Goal: Task Accomplishment & Management: Complete application form

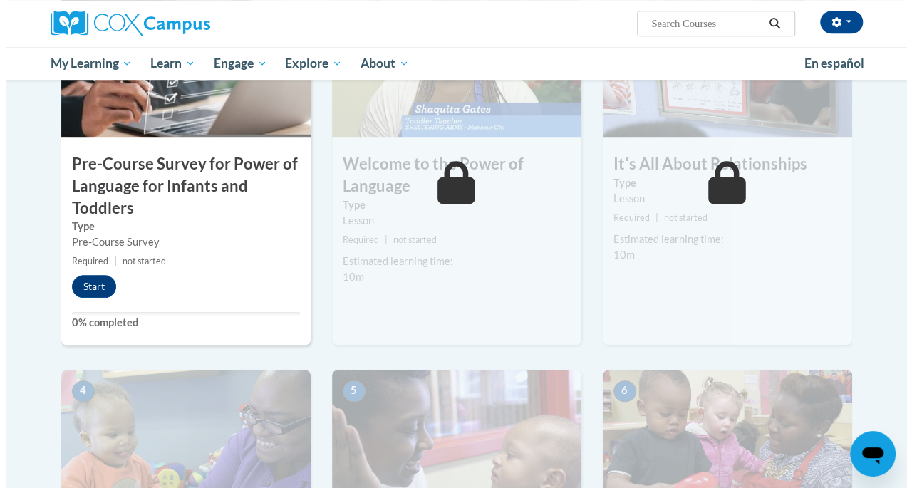
scroll to position [430, 0]
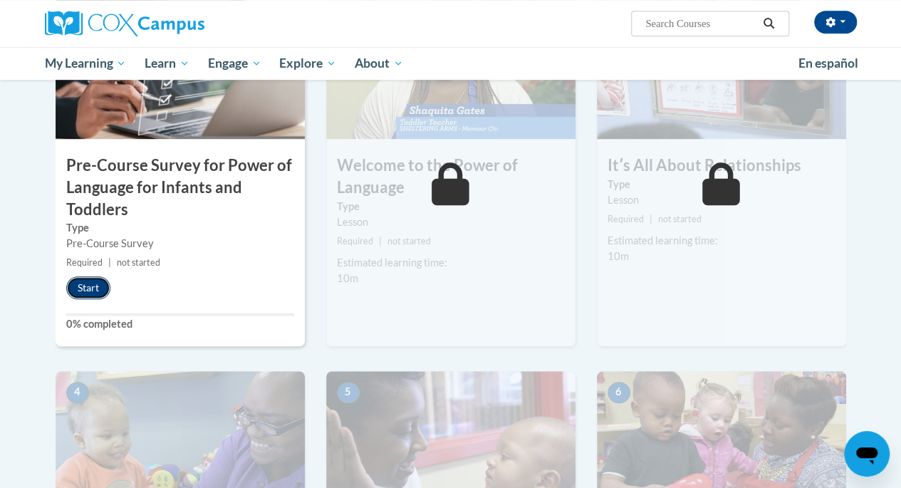
click at [84, 287] on button "Start" at bounding box center [88, 287] width 44 height 23
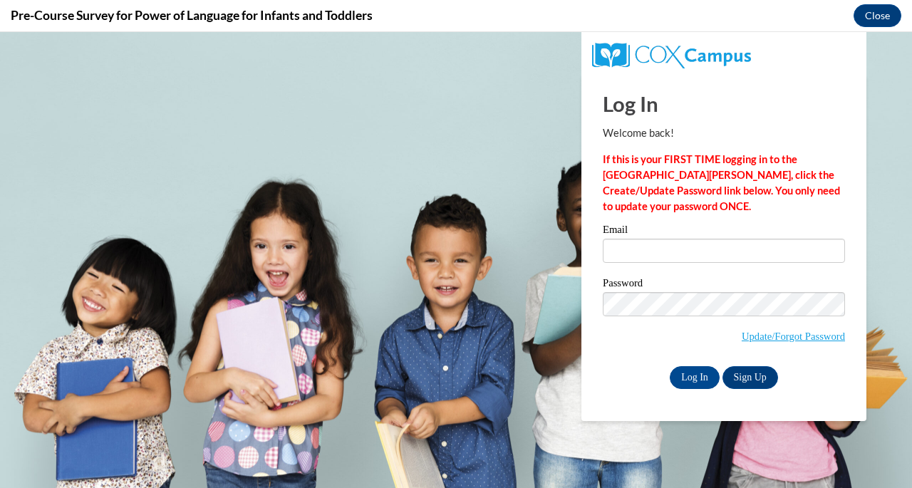
scroll to position [0, 0]
click at [633, 257] on input "Email" at bounding box center [724, 251] width 242 height 24
type input "sregovich@mayfieldschools.org"
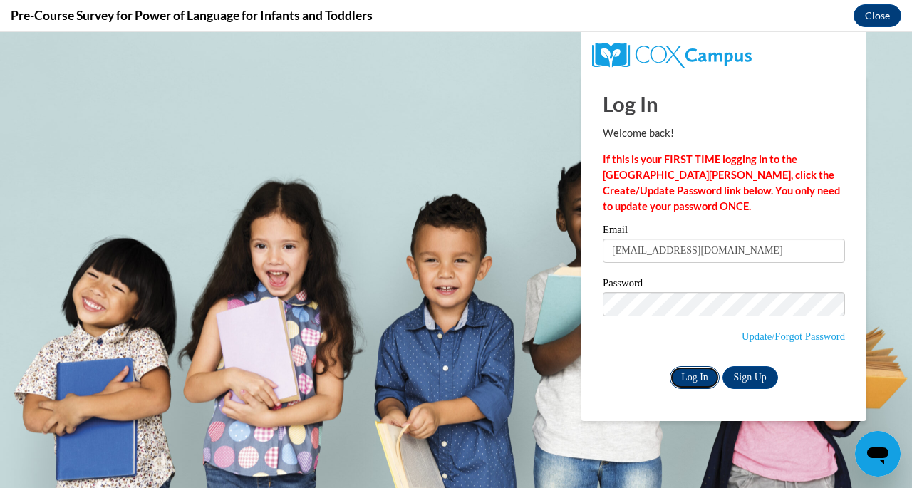
click at [688, 379] on input "Log In" at bounding box center [695, 377] width 50 height 23
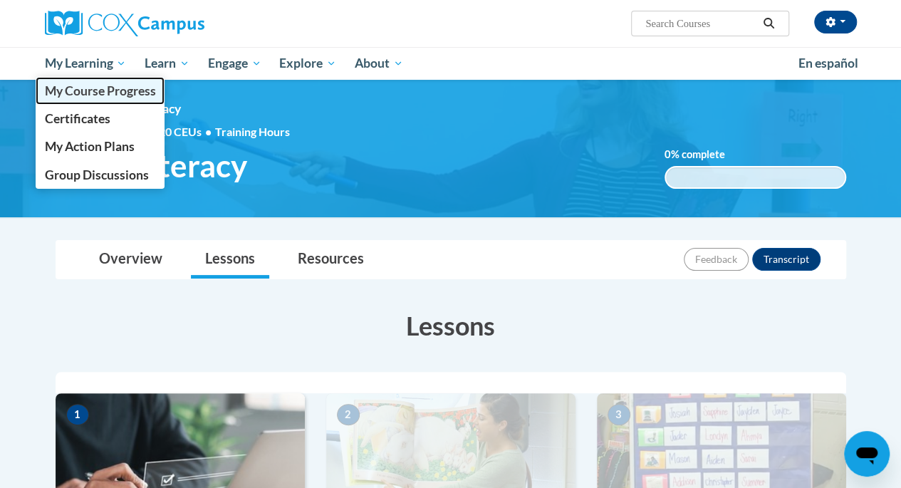
click at [85, 91] on span "My Course Progress" at bounding box center [99, 90] width 111 height 15
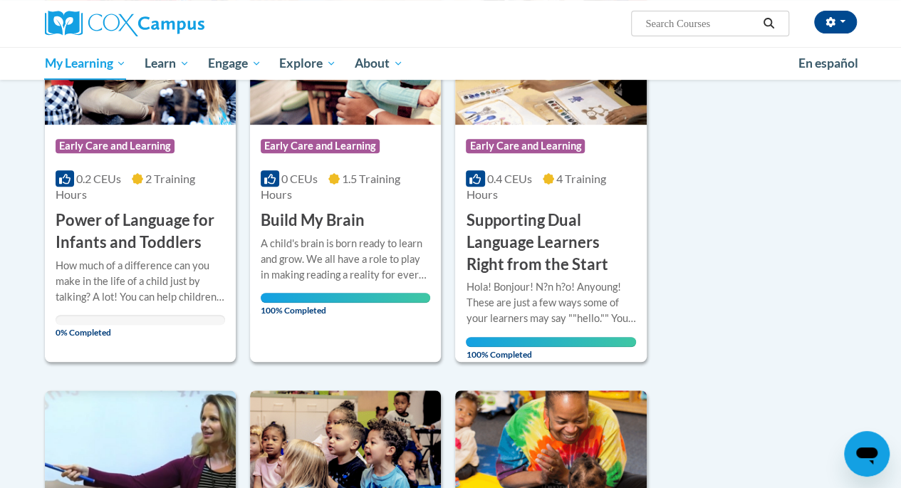
scroll to position [281, 0]
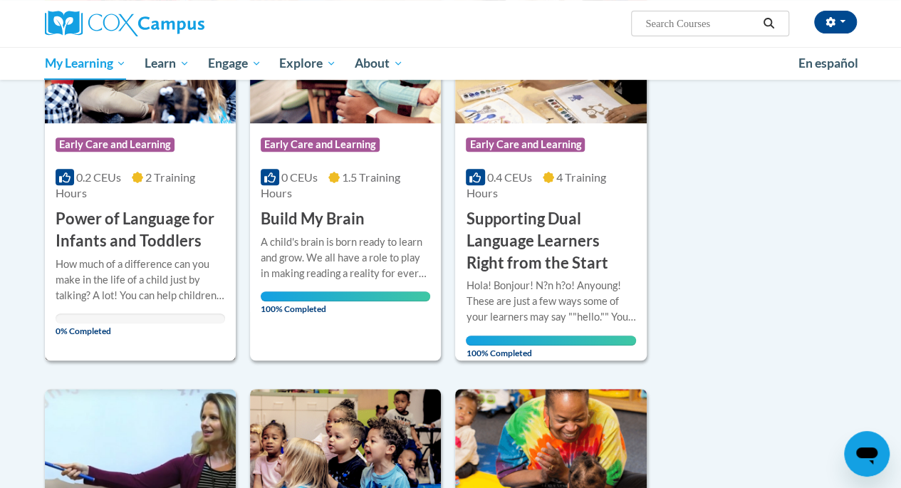
click at [134, 199] on div "0.2 CEUs 2 Training Hours" at bounding box center [141, 185] width 170 height 31
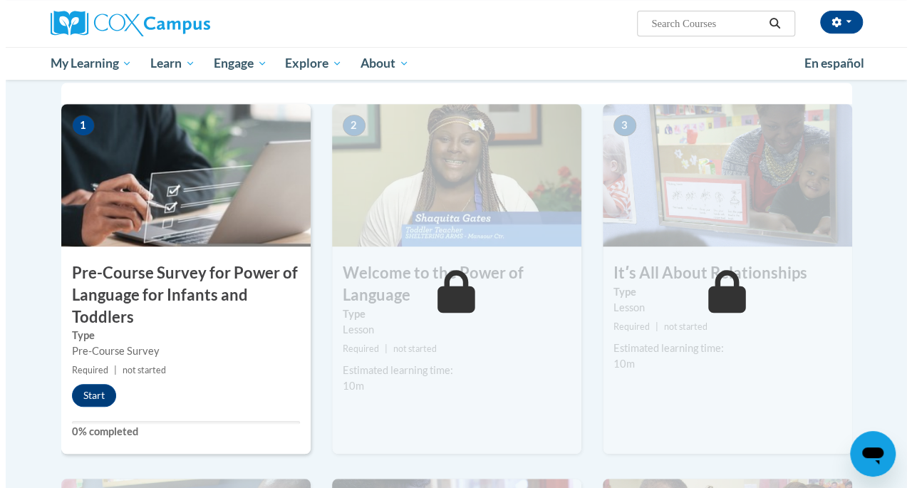
scroll to position [324, 0]
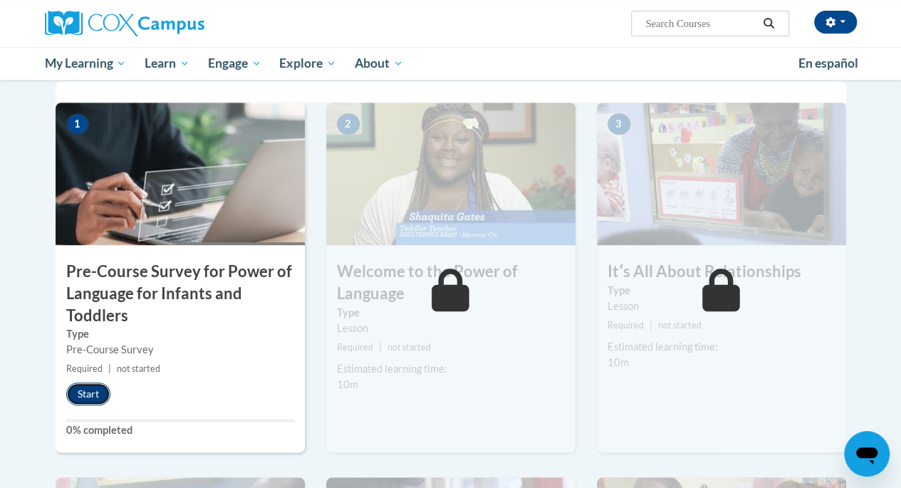
click at [88, 390] on button "Start" at bounding box center [88, 394] width 44 height 23
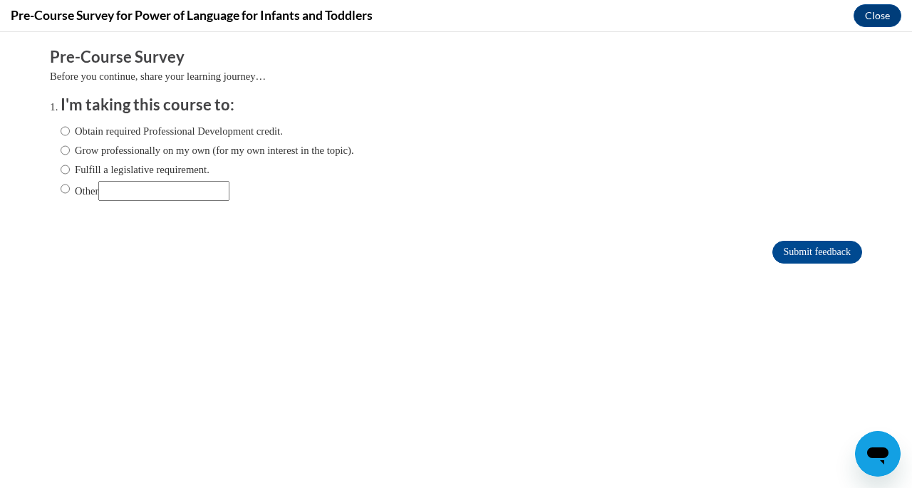
scroll to position [0, 0]
click at [61, 134] on input "Obtain required Professional Development credit." at bounding box center [65, 131] width 9 height 16
radio input "true"
click at [789, 247] on input "Submit feedback" at bounding box center [817, 252] width 90 height 23
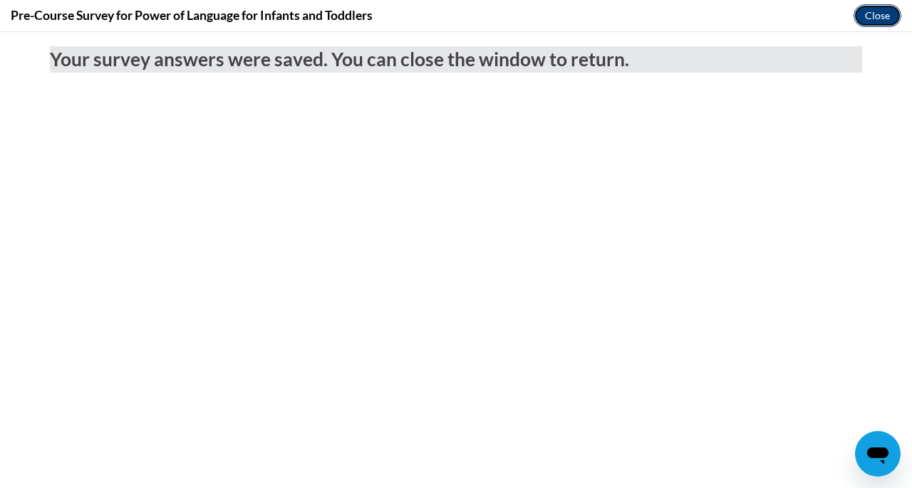
click at [879, 21] on button "Close" at bounding box center [877, 15] width 48 height 23
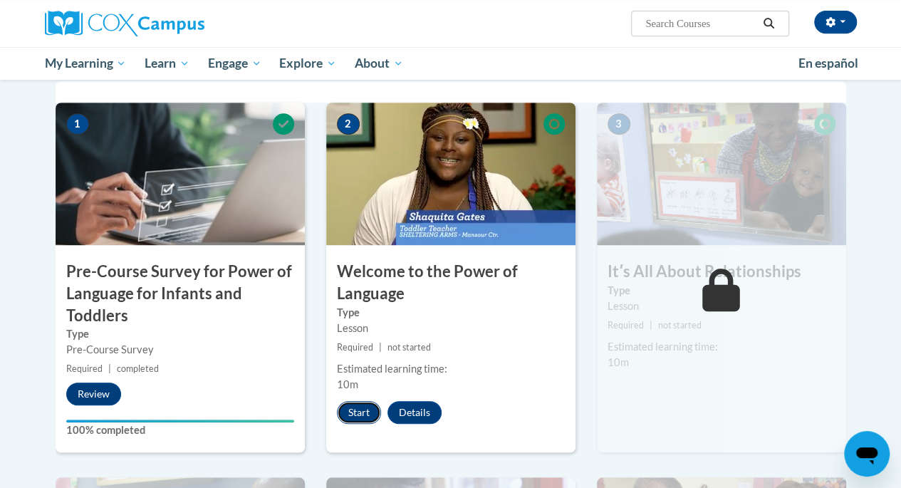
click at [364, 412] on button "Start" at bounding box center [359, 412] width 44 height 23
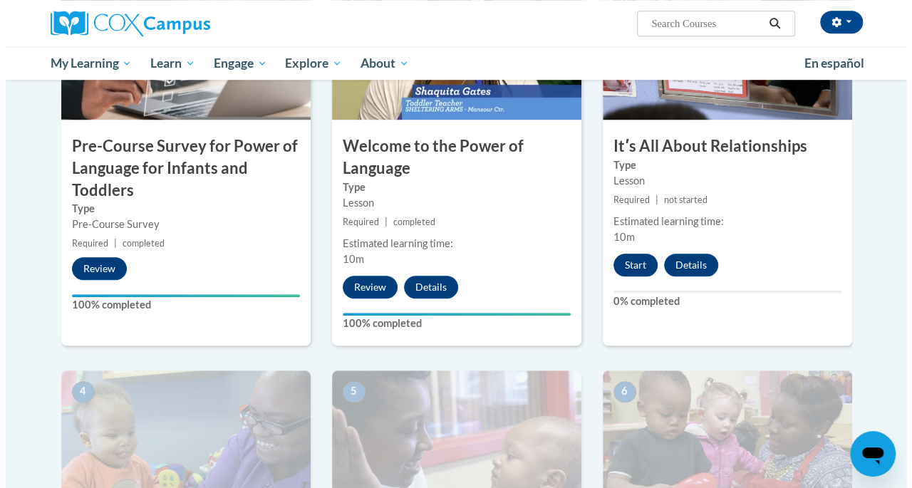
scroll to position [449, 0]
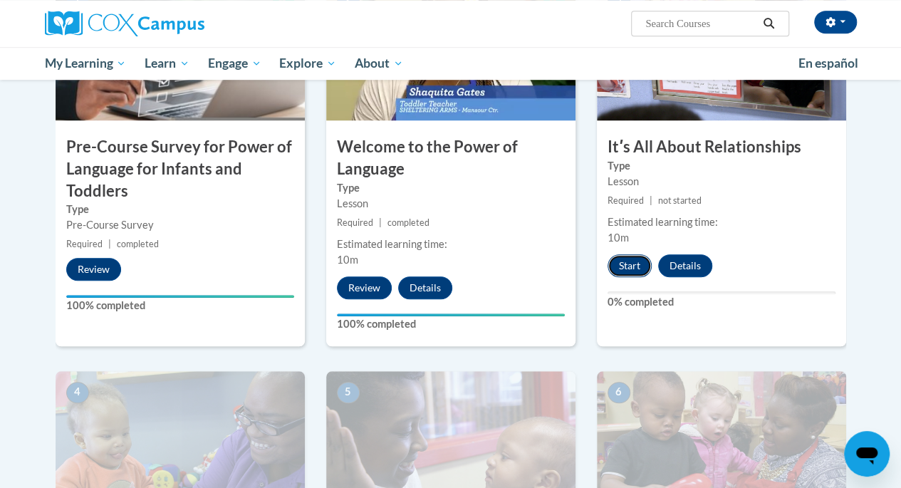
click at [626, 269] on button "Start" at bounding box center [630, 265] width 44 height 23
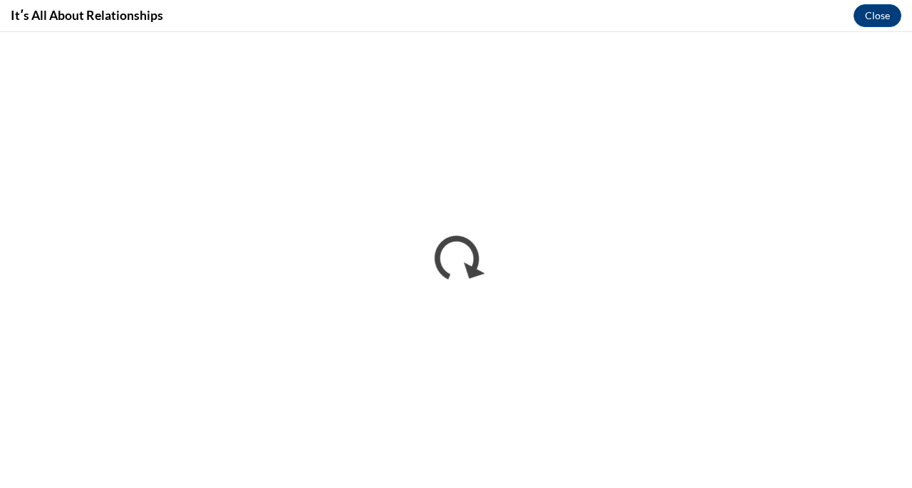
scroll to position [0, 0]
